Goal: Task Accomplishment & Management: Use online tool/utility

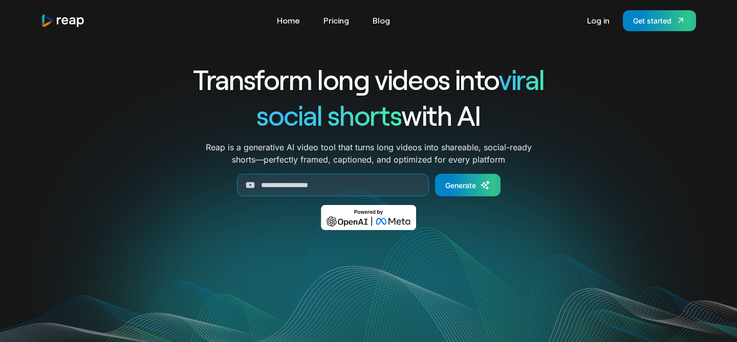
click at [601, 25] on link "Log in" at bounding box center [598, 20] width 33 height 16
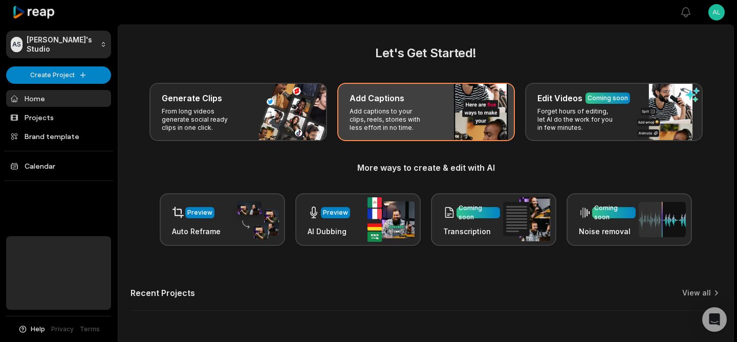
scroll to position [34, 0]
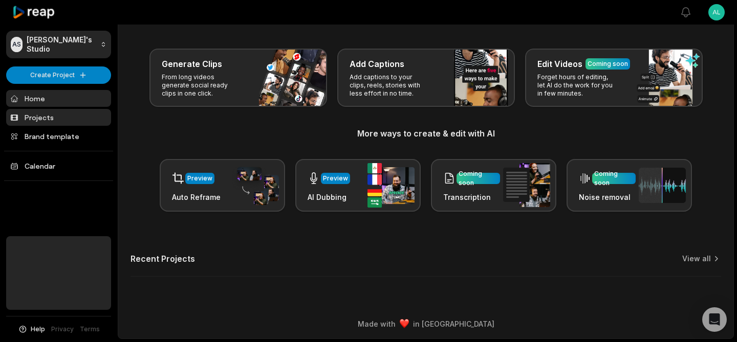
click at [45, 119] on link "Projects" at bounding box center [58, 117] width 105 height 17
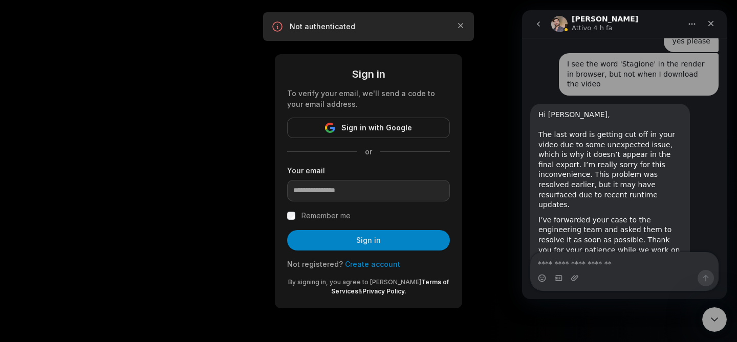
scroll to position [1769, 0]
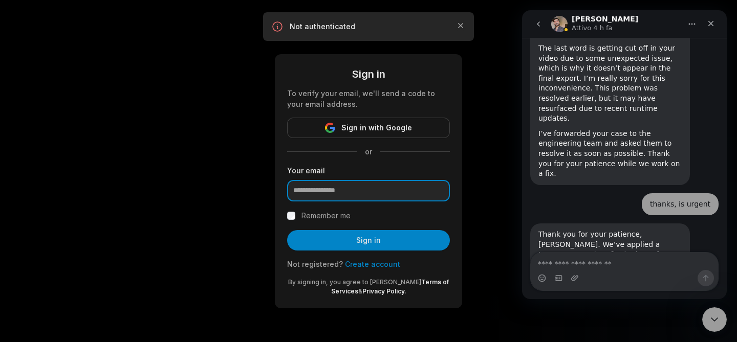
click at [412, 195] on input "email" at bounding box center [368, 190] width 163 height 21
type input "**********"
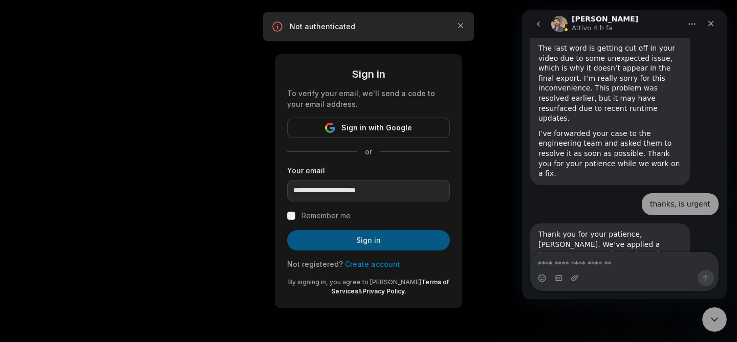
click at [388, 235] on button "Sign in" at bounding box center [368, 240] width 163 height 20
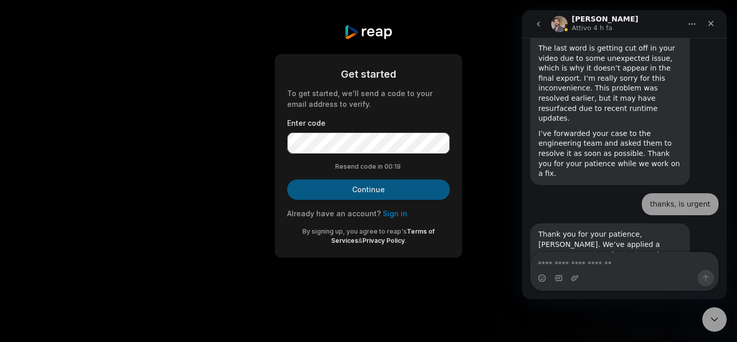
click at [376, 191] on button "Continue" at bounding box center [368, 190] width 163 height 20
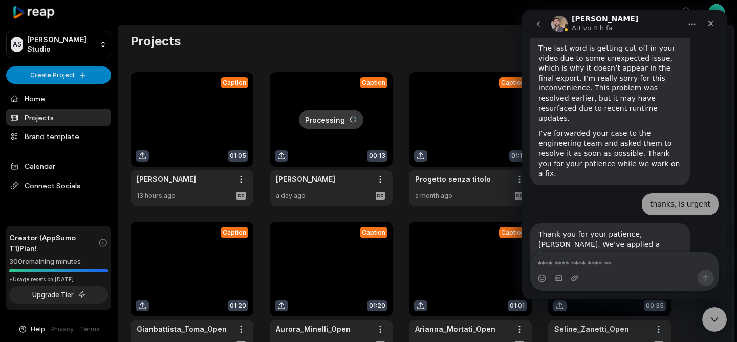
click at [188, 123] on link at bounding box center [191, 139] width 123 height 134
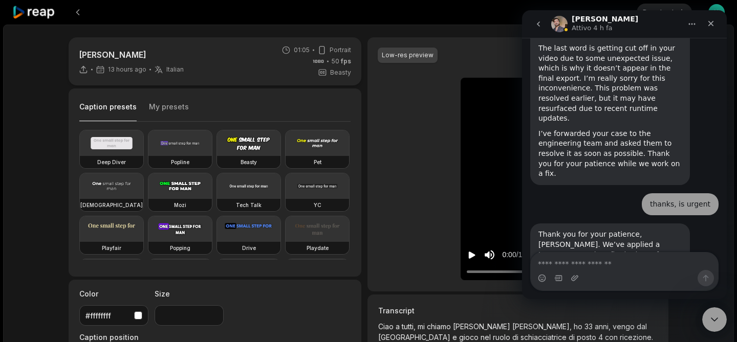
click at [540, 26] on icon "go back" at bounding box center [538, 24] width 8 height 8
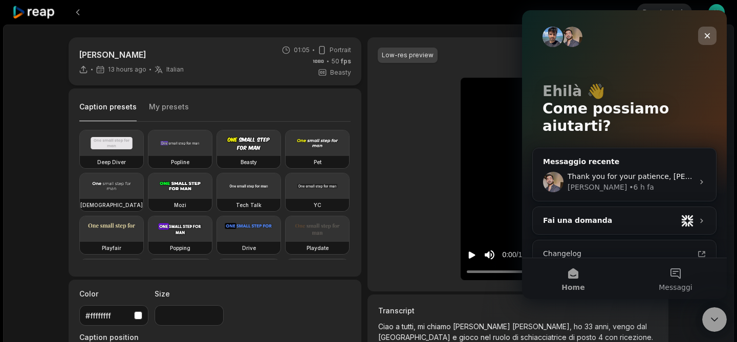
click at [707, 32] on icon "Chiudi" at bounding box center [707, 36] width 8 height 8
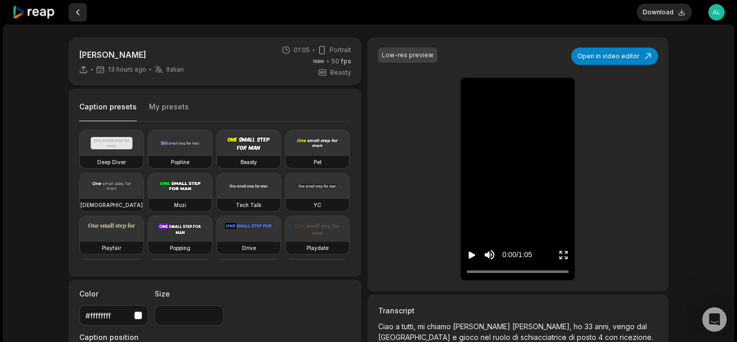
click at [76, 13] on button at bounding box center [78, 12] width 18 height 18
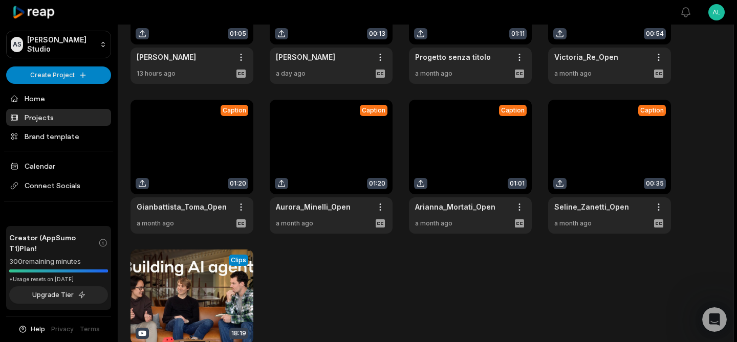
scroll to position [229, 0]
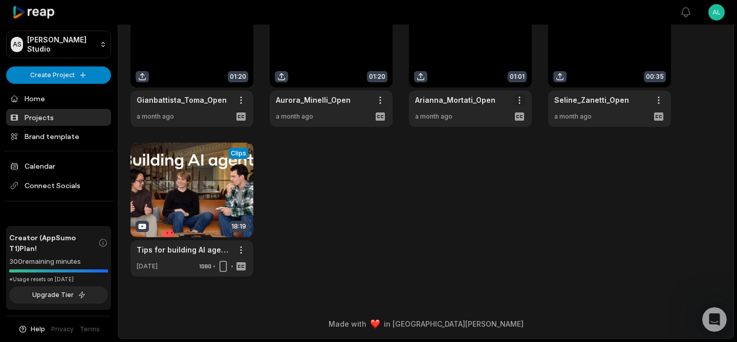
click at [470, 53] on link at bounding box center [470, 60] width 123 height 134
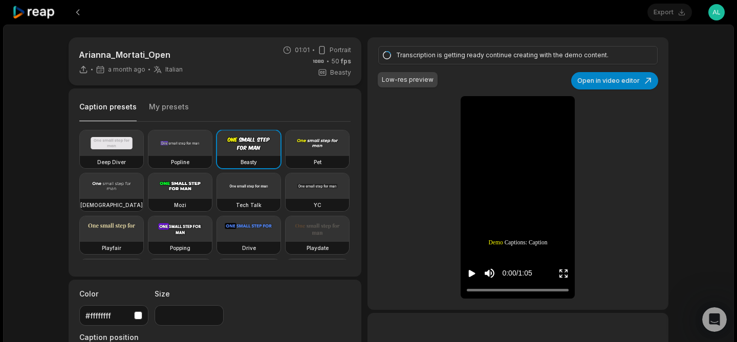
type input "**"
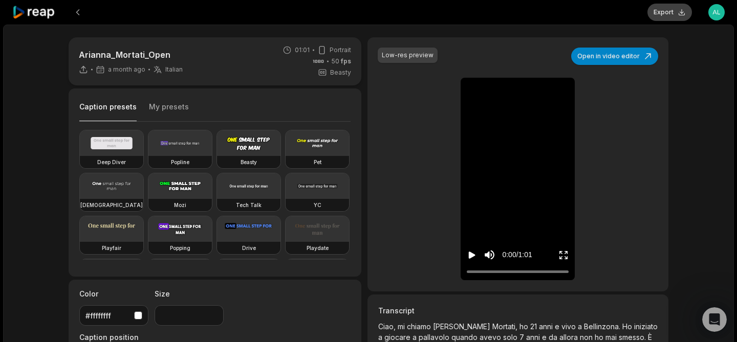
click at [668, 13] on button "Export" at bounding box center [669, 12] width 44 height 17
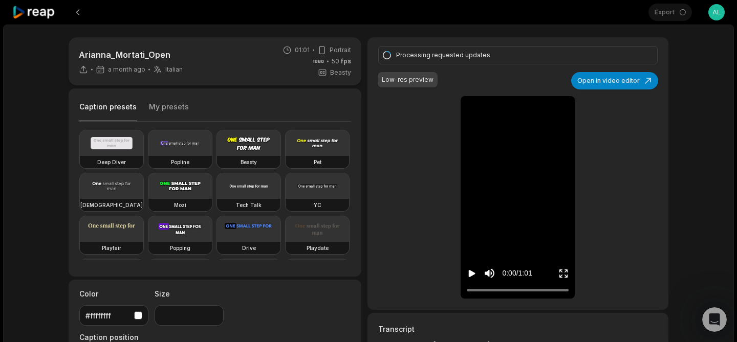
click at [473, 274] on icon "Play video" at bounding box center [471, 273] width 7 height 7
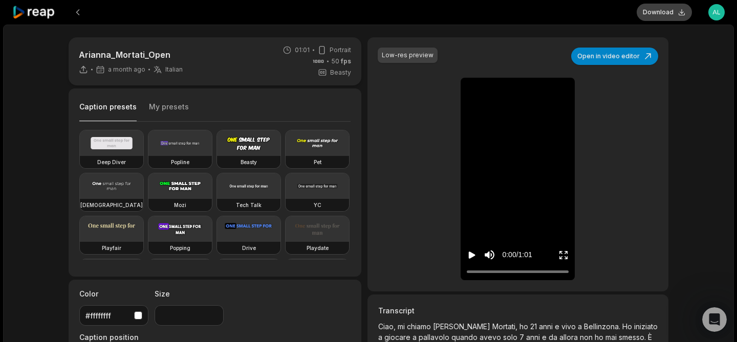
click at [664, 9] on button "Download" at bounding box center [663, 12] width 55 height 17
